Goal: Task Accomplishment & Management: Manage account settings

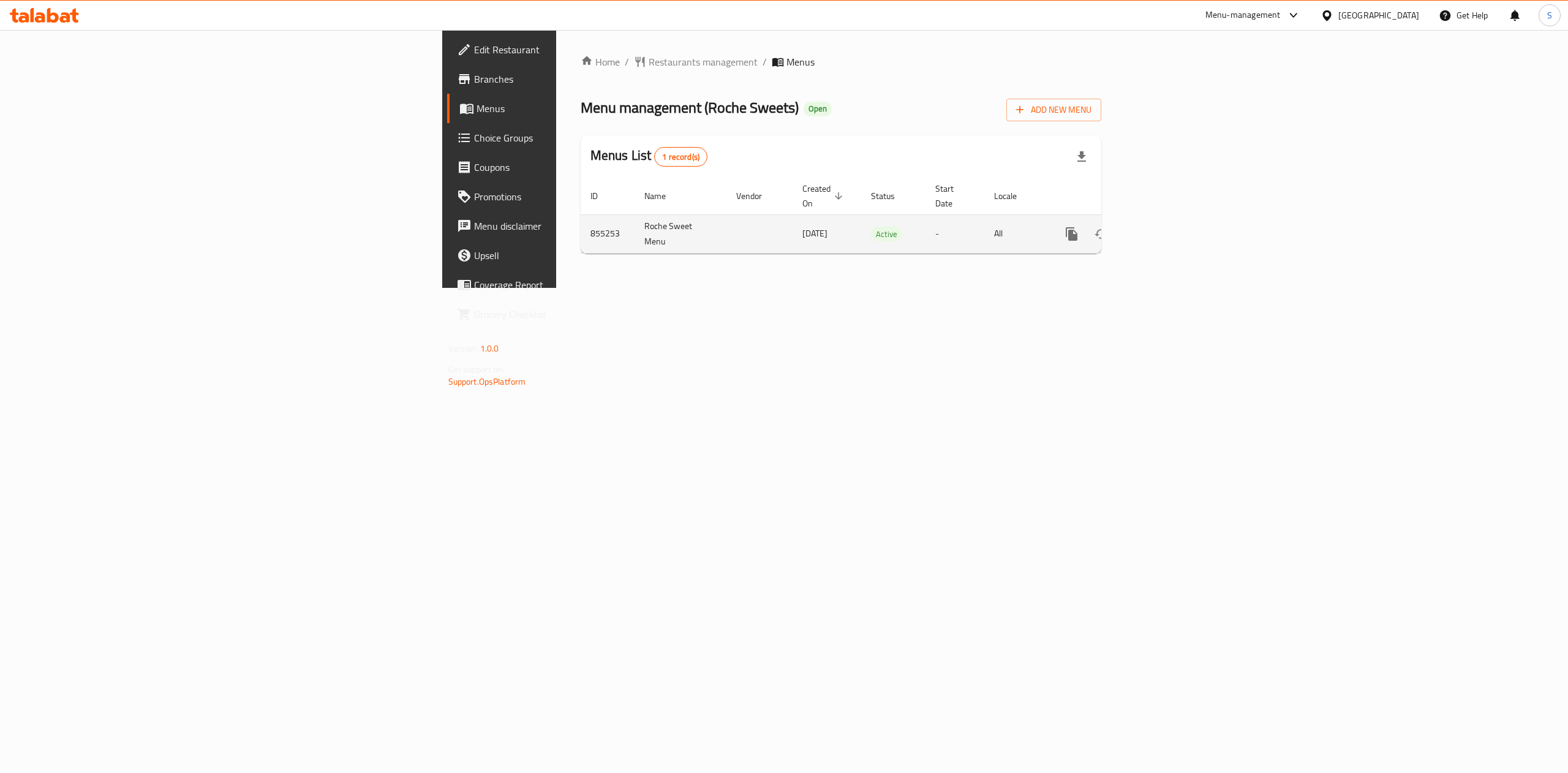
click at [1167, 226] on icon "enhanced table" at bounding box center [1159, 233] width 14 height 14
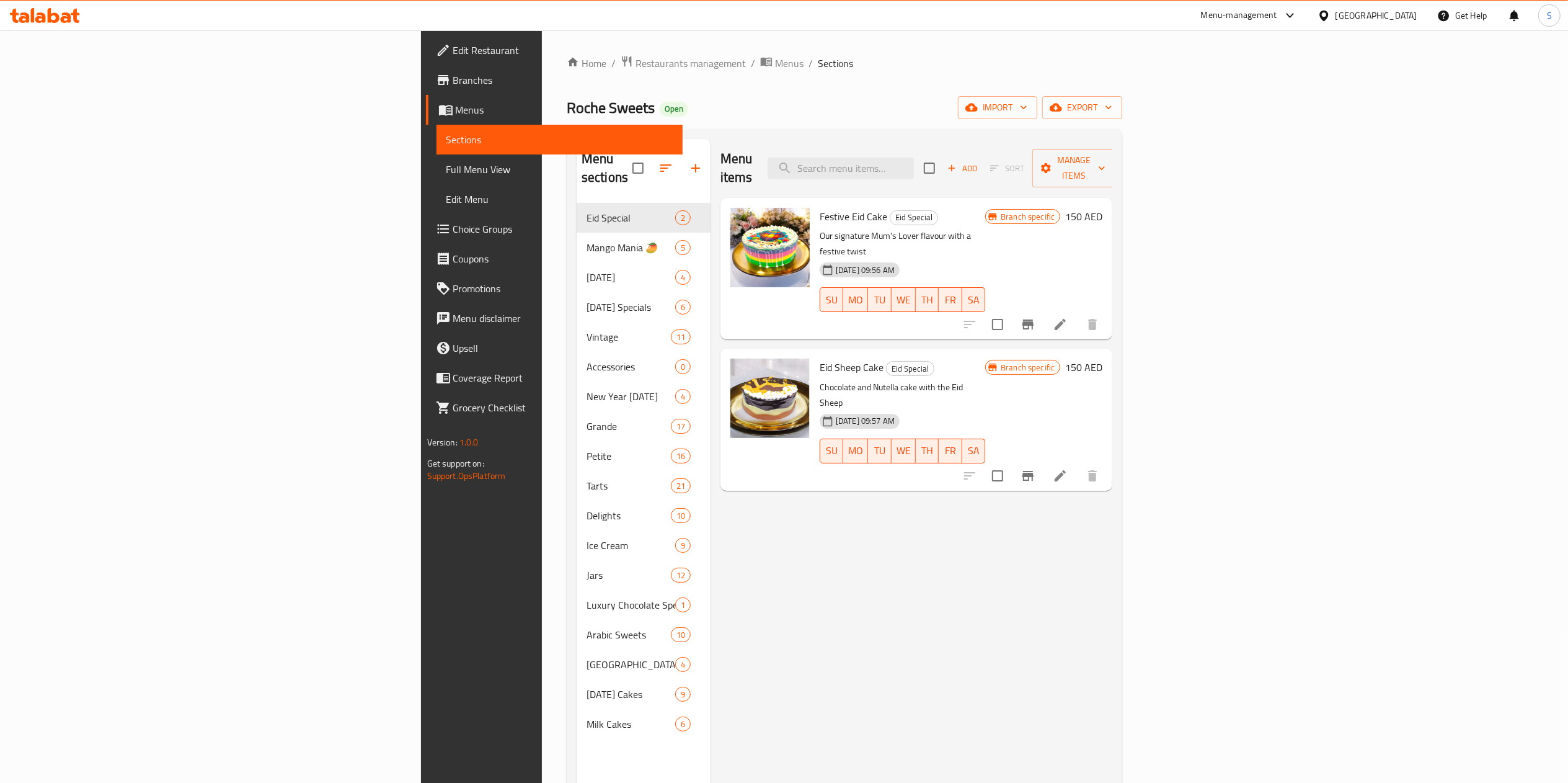
click at [1078, 314] on li at bounding box center [1060, 325] width 34 height 22
click at [1011, 312] on input "checkbox" at bounding box center [998, 325] width 26 height 26
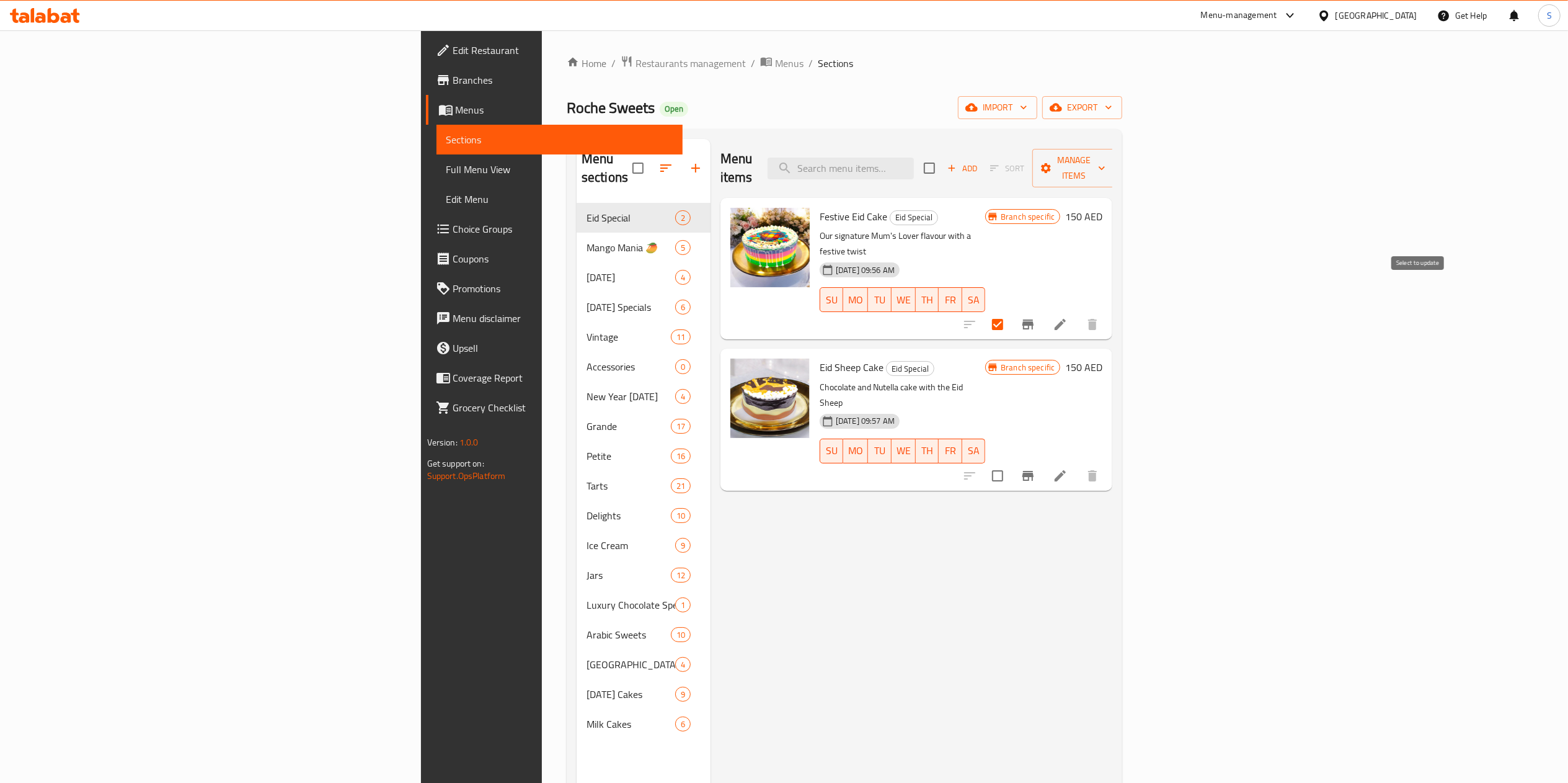
checkbox input "false"
click at [943, 164] on input "checkbox" at bounding box center [929, 168] width 26 height 26
checkbox input "true"
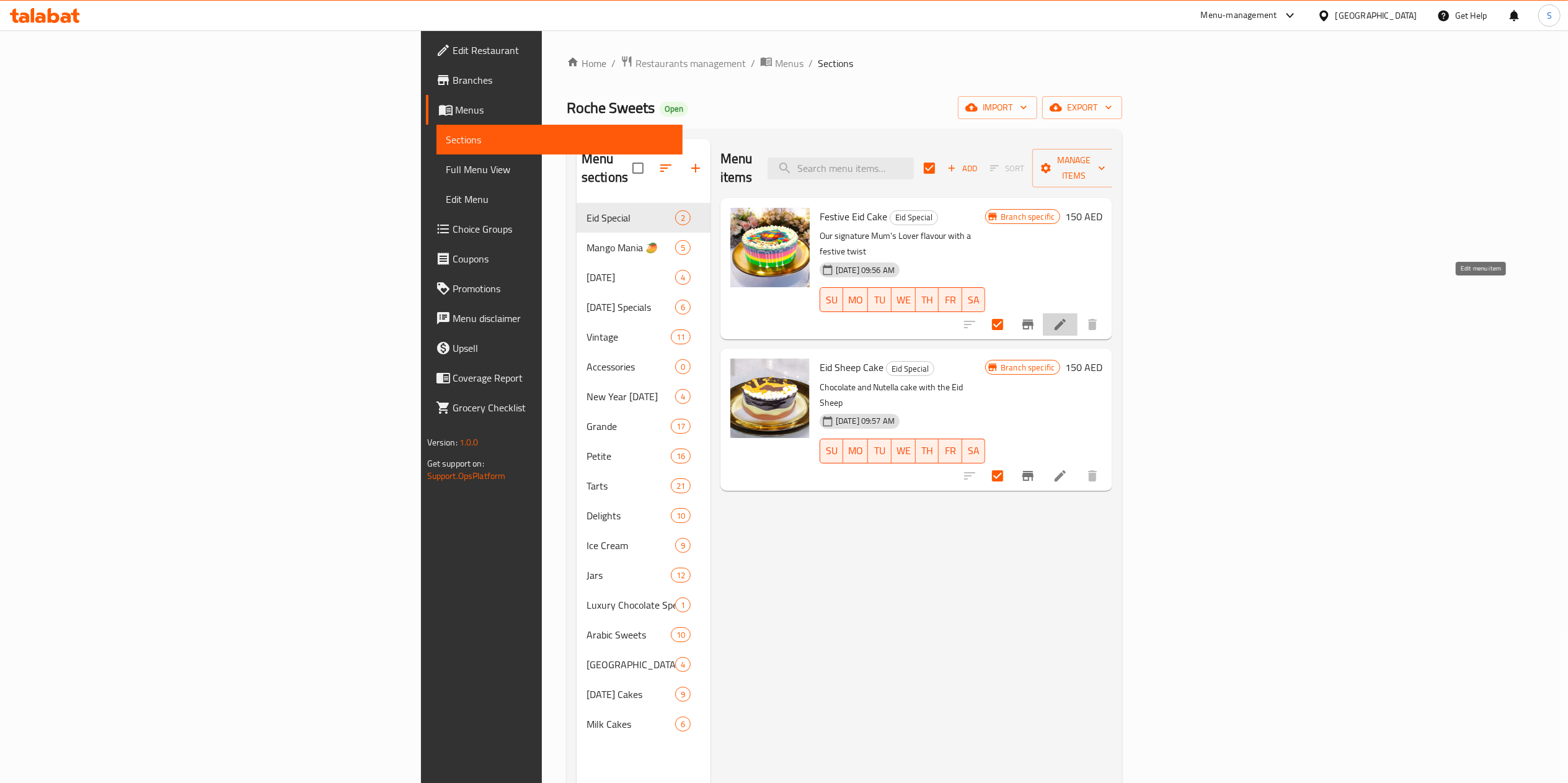
click at [1068, 317] on icon at bounding box center [1060, 324] width 15 height 15
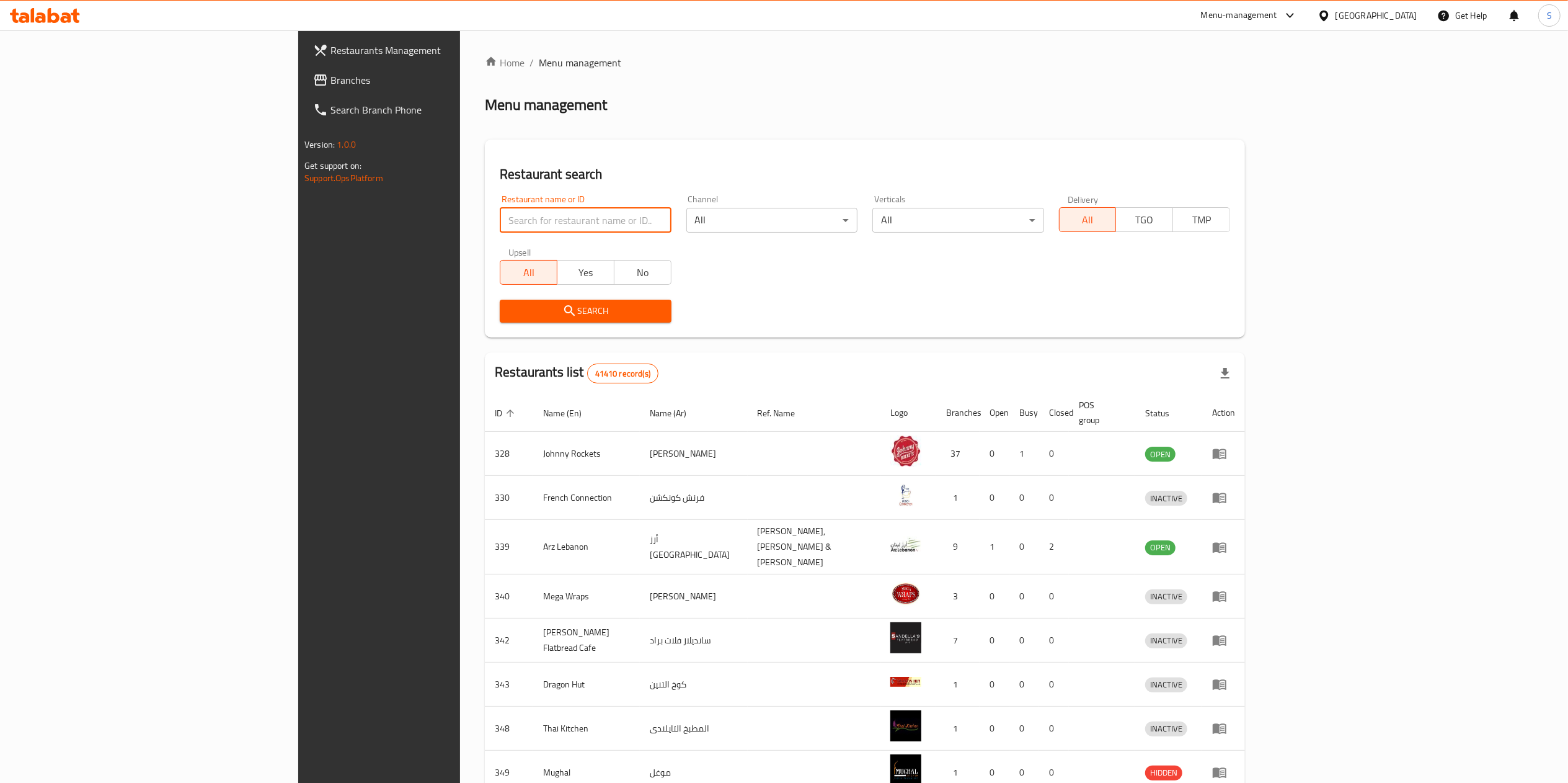
click at [499, 220] on input "search" at bounding box center [585, 220] width 171 height 25
type input "roche"
click button "Search" at bounding box center [585, 311] width 171 height 23
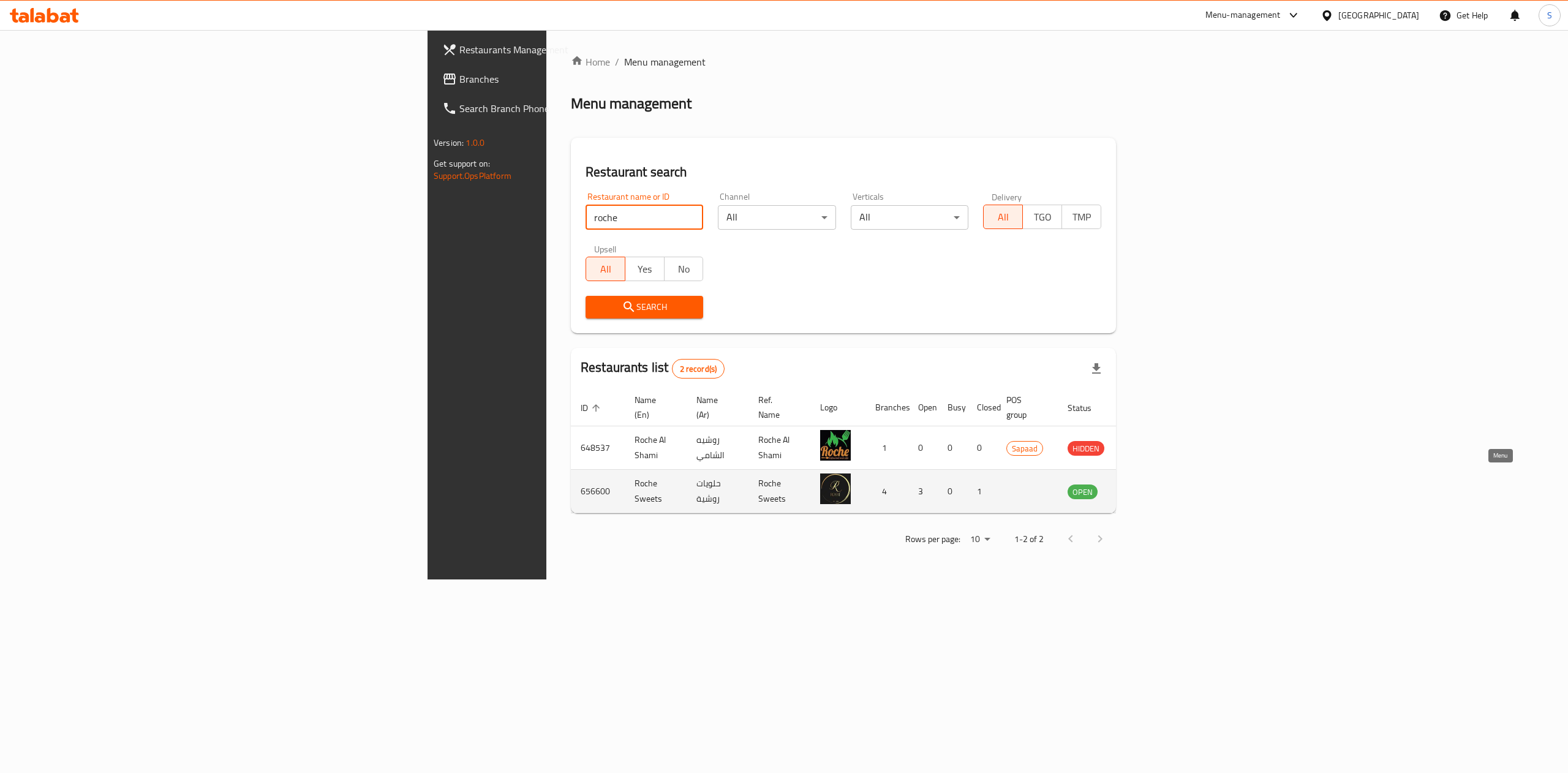
click at [1145, 487] on icon "enhanced table" at bounding box center [1139, 492] width 14 height 10
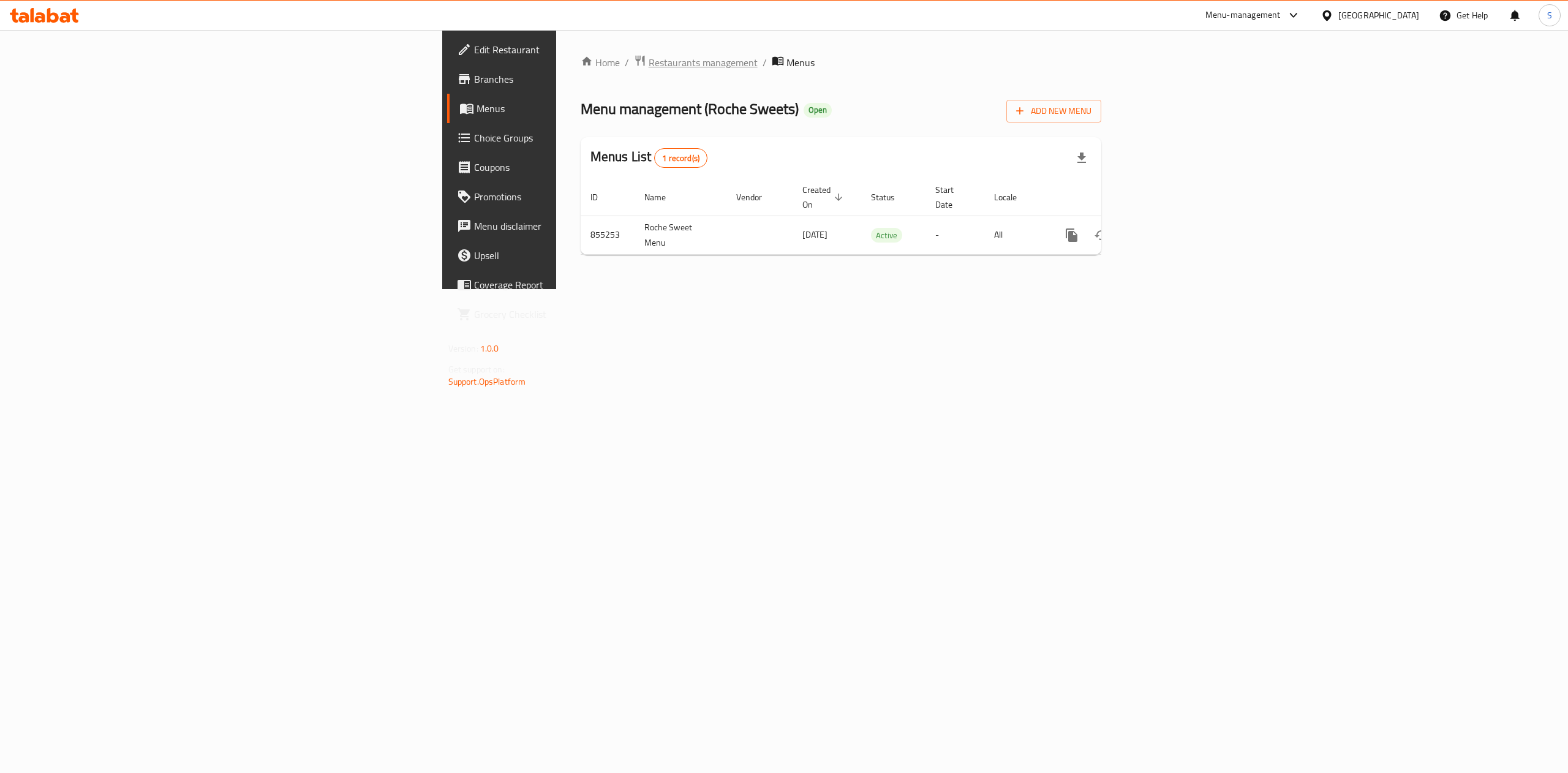
click at [649, 59] on span "Restaurants management" at bounding box center [703, 62] width 109 height 14
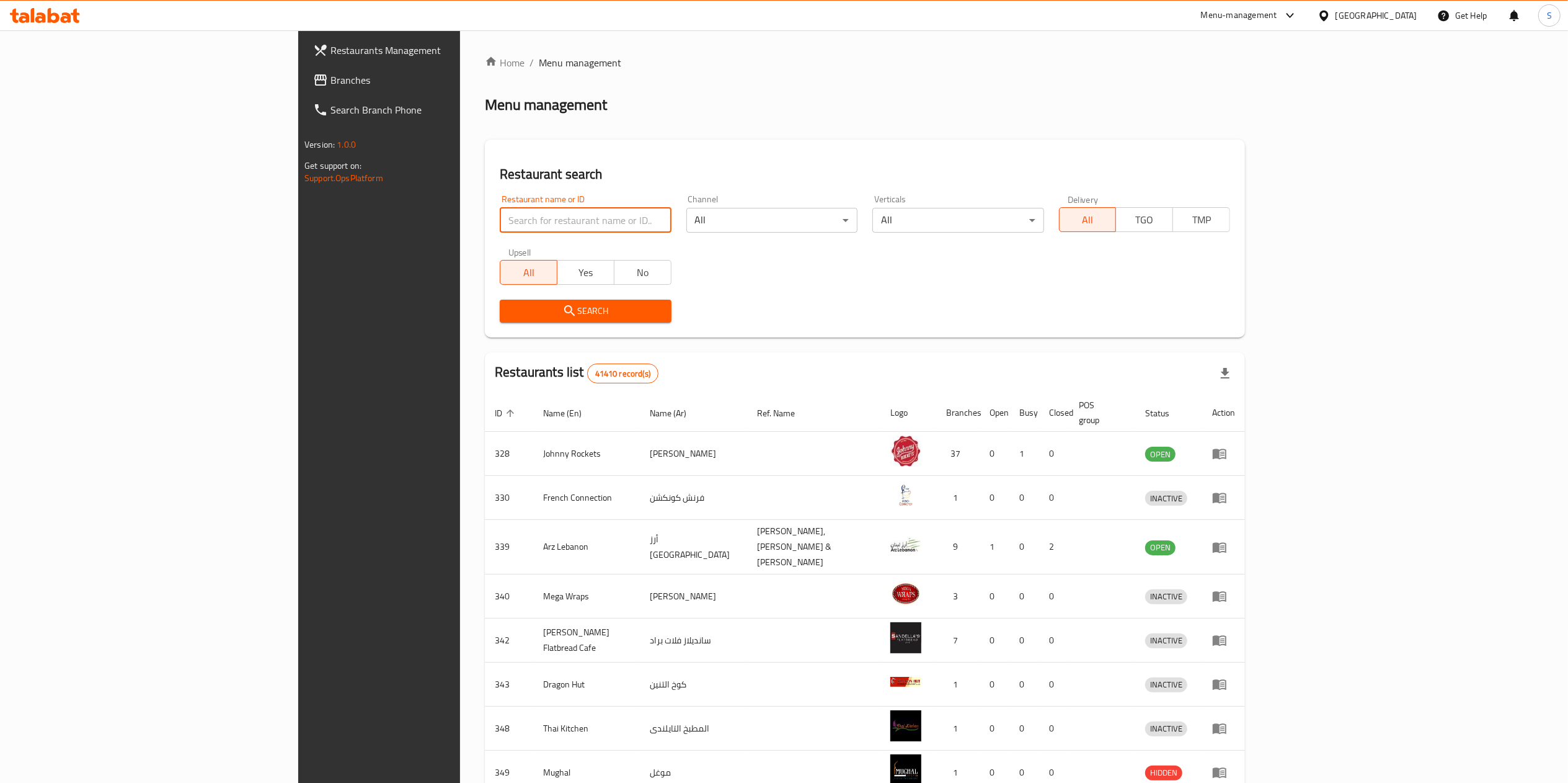
click at [499, 216] on input "search" at bounding box center [585, 220] width 171 height 25
type input "roche sweets"
click button "Search" at bounding box center [585, 311] width 171 height 23
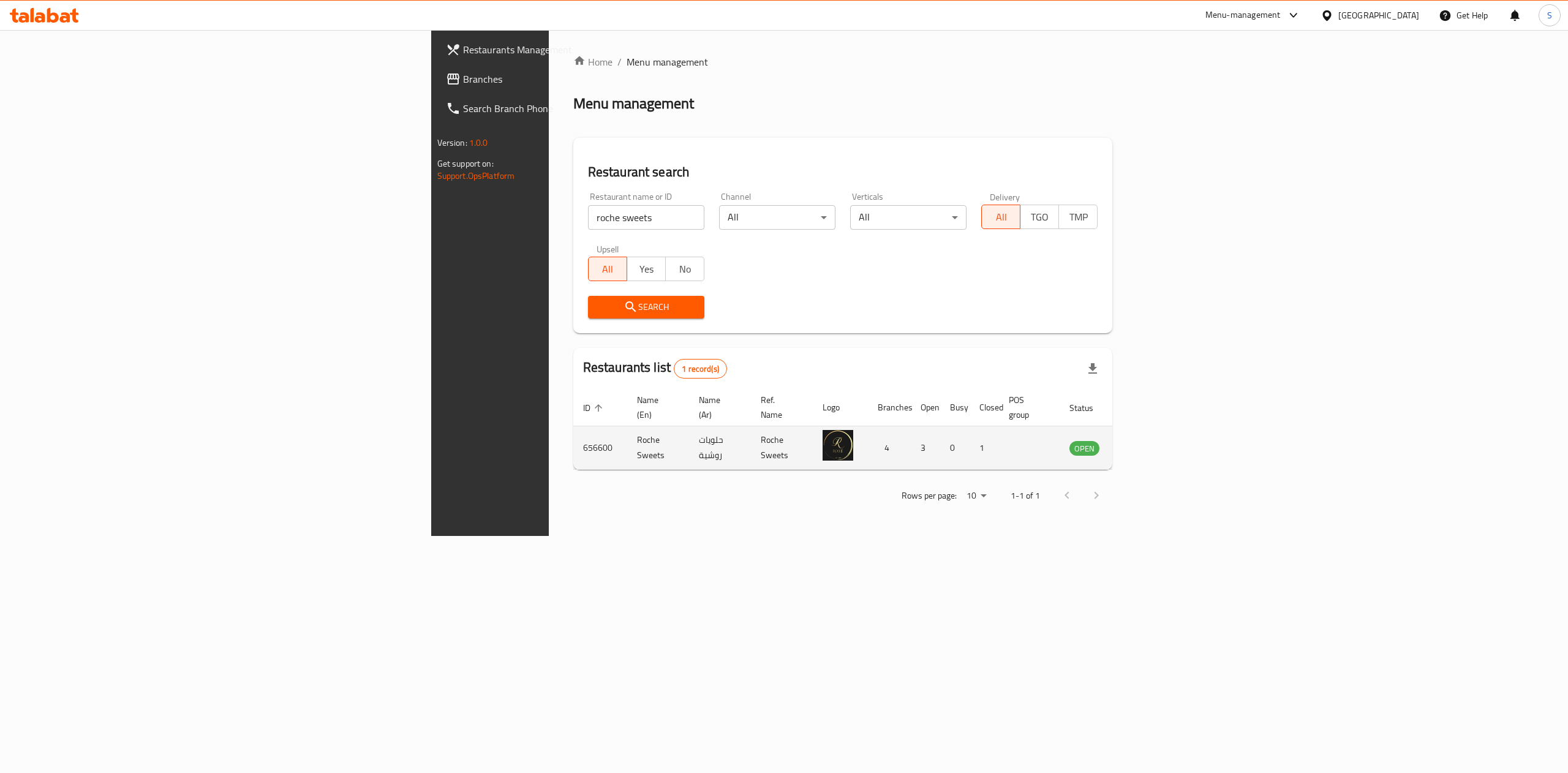
click at [1060, 429] on td "enhanced table" at bounding box center [1029, 447] width 60 height 43
click at [1251, 17] on div "Menu-management" at bounding box center [1242, 14] width 76 height 14
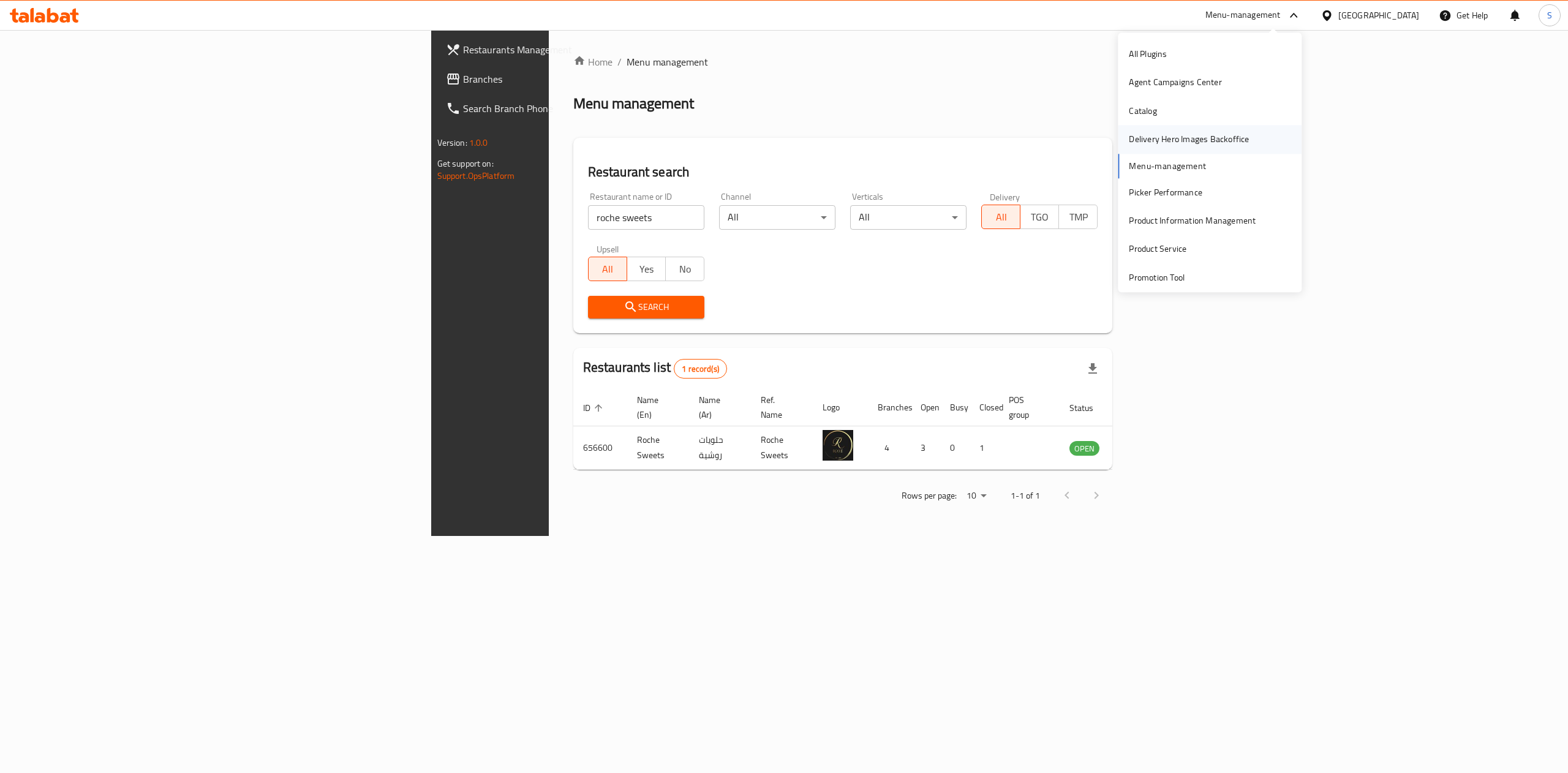
scroll to position [121, 0]
click at [1190, 179] on div "Restaurant-Management" at bounding box center [1176, 185] width 96 height 14
